Goal: Information Seeking & Learning: Learn about a topic

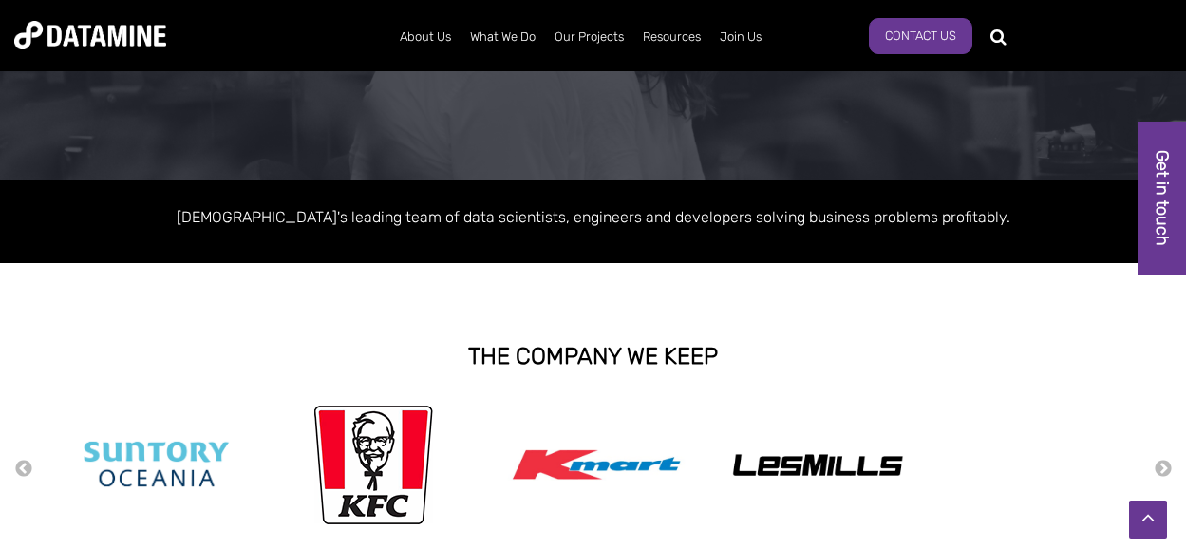
scroll to position [207, 0]
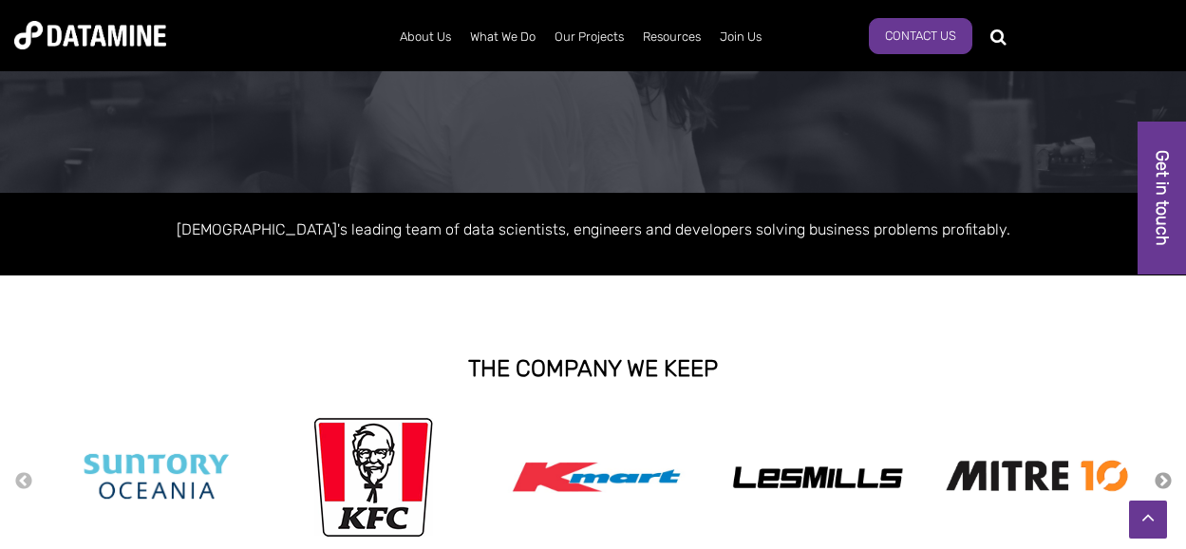
click at [1167, 483] on button "Next" at bounding box center [1163, 481] width 19 height 21
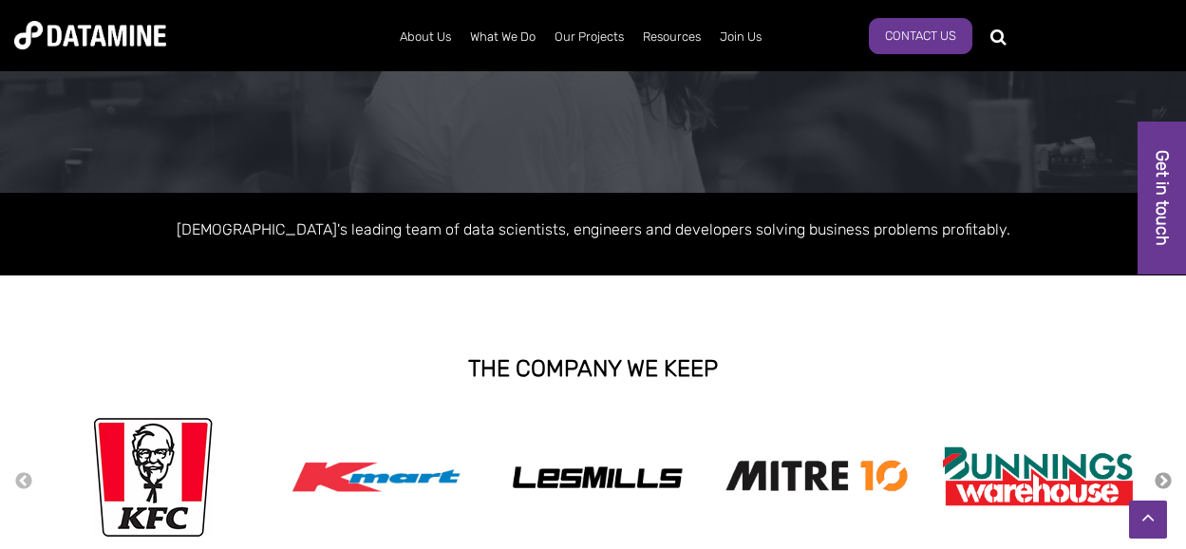
click at [1162, 481] on button "Next" at bounding box center [1163, 481] width 19 height 21
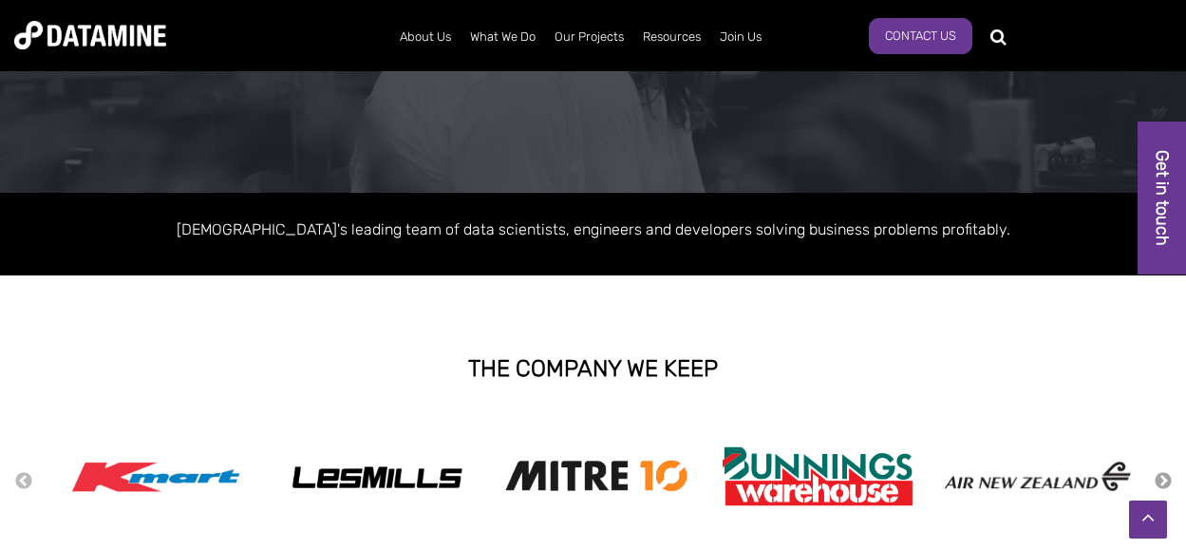
click at [1162, 481] on button "Next" at bounding box center [1163, 481] width 19 height 21
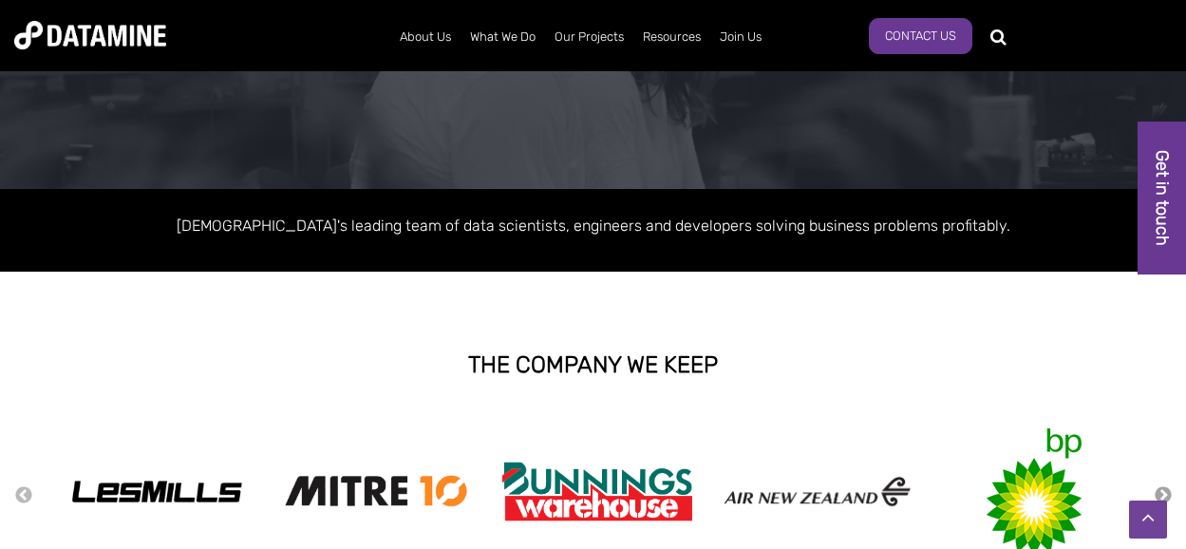
scroll to position [0, 0]
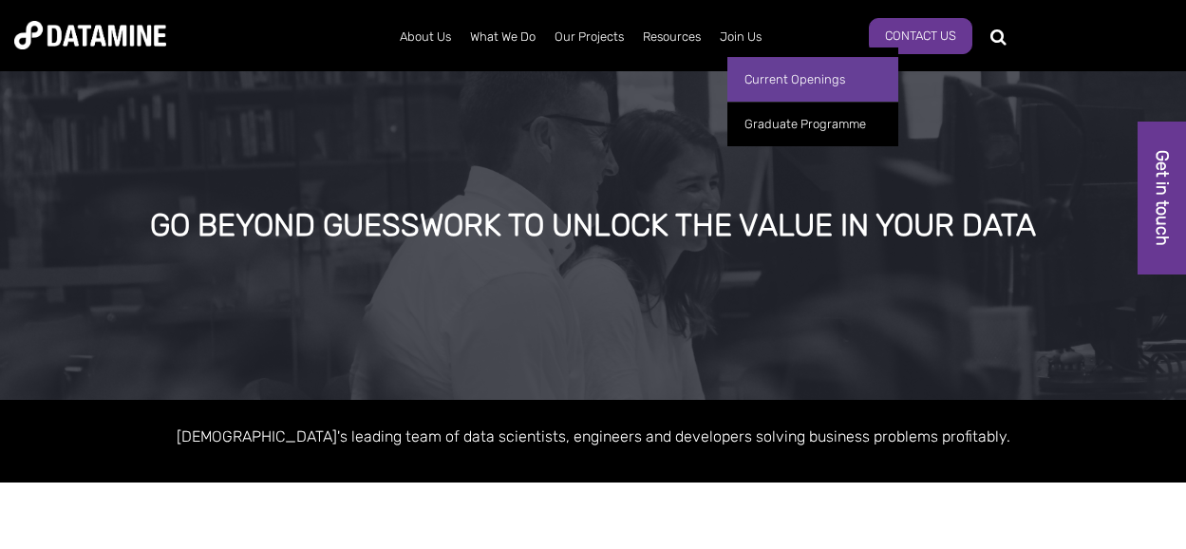
click at [777, 83] on link "Current Openings" at bounding box center [813, 79] width 171 height 45
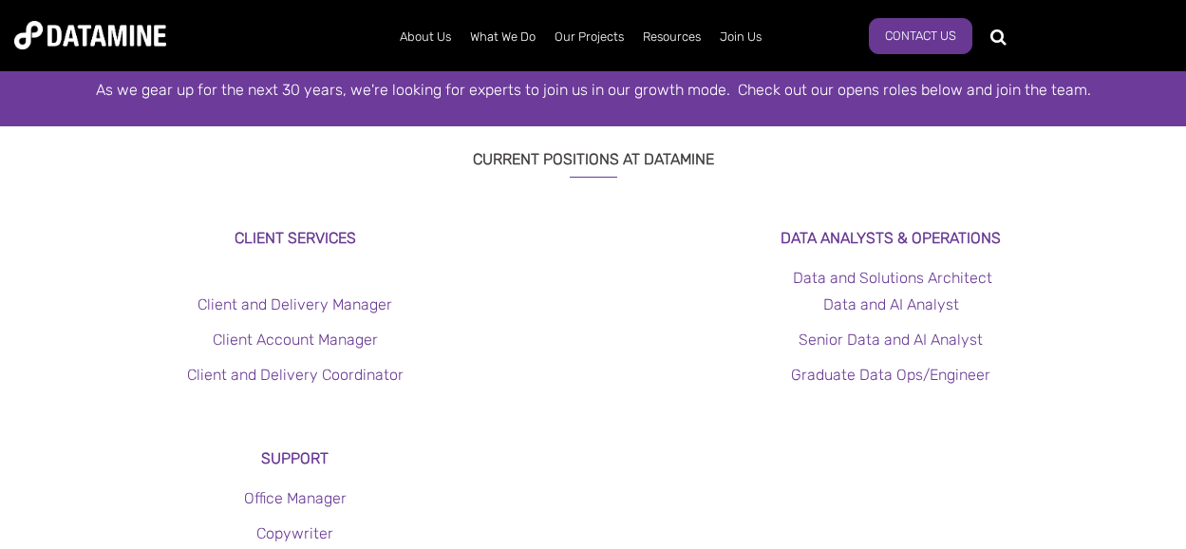
scroll to position [476, 0]
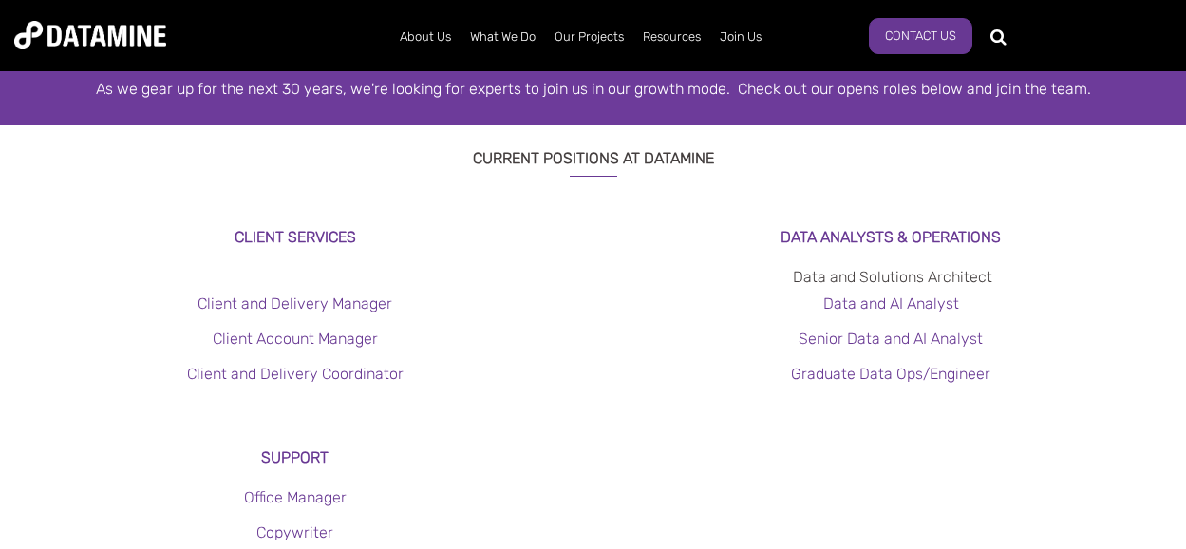
click at [881, 285] on link "Data and Solutions Architect" at bounding box center [892, 277] width 199 height 18
click at [884, 303] on link "Data and AI Analyst" at bounding box center [892, 303] width 136 height 18
